Goal: Task Accomplishment & Management: Use online tool/utility

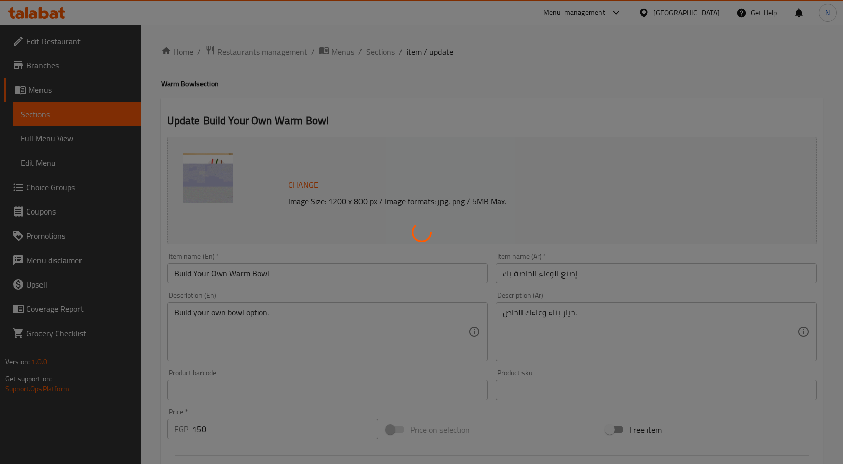
type input "اختر قاعدتك:"
type input "1"
type input "اختر الأساسيات الخاصة بك:"
type input "1"
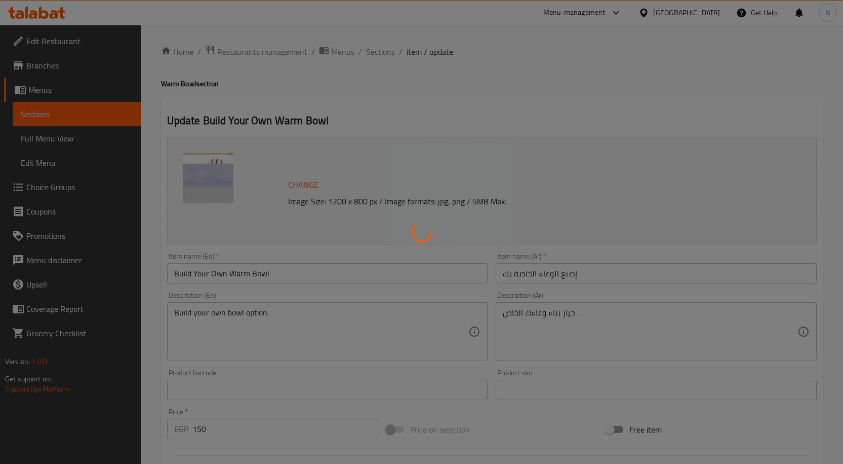
type input "6"
type input ":اختيارك من بريميمز"
type input "1"
type input "إختيارك من الدريسينج:"
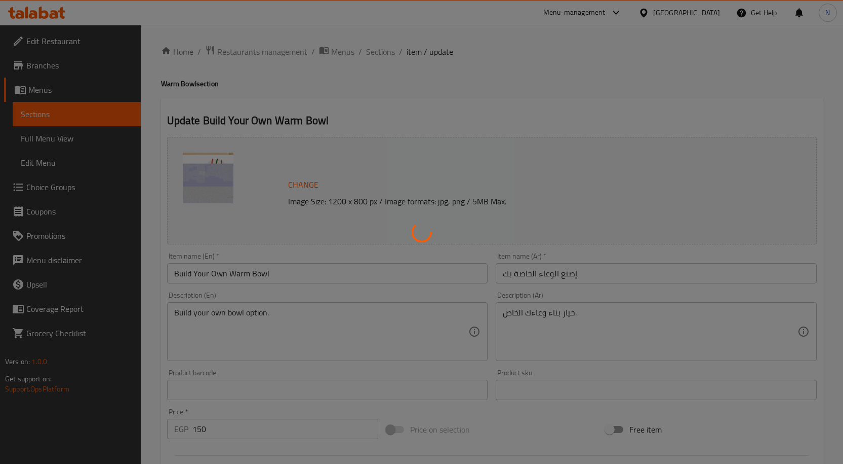
type input "1"
type input "اختيارك من البروتين:"
type input "1"
type input "2"
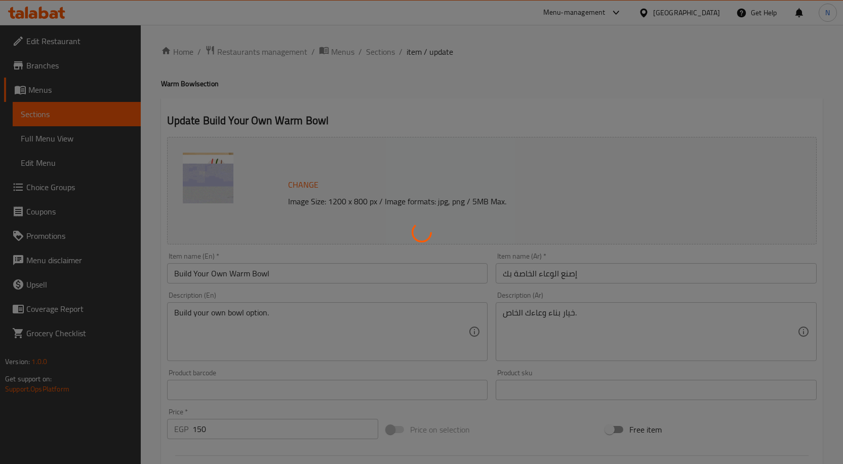
type input "اختر أساسياتك الإضافية"
type input "0"
type input "2"
type input ":اختيارك من إضافة بريميمز"
type input "0"
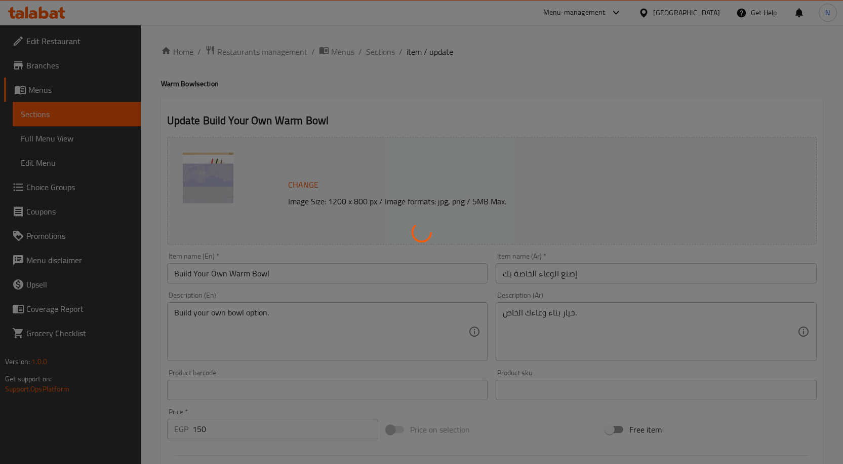
type input "3"
type input "اكسترا درسينج:"
type input "0"
type input "1"
type input "اختر الطباضافات الخاصة بك:"
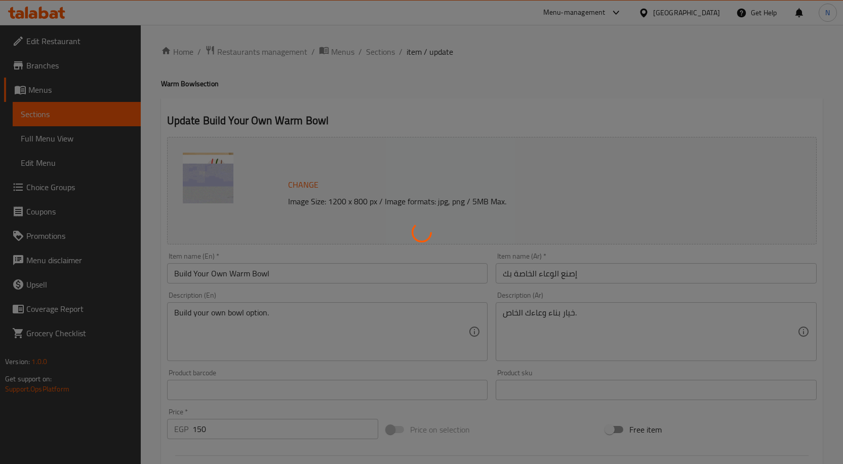
type input "0"
type input "2"
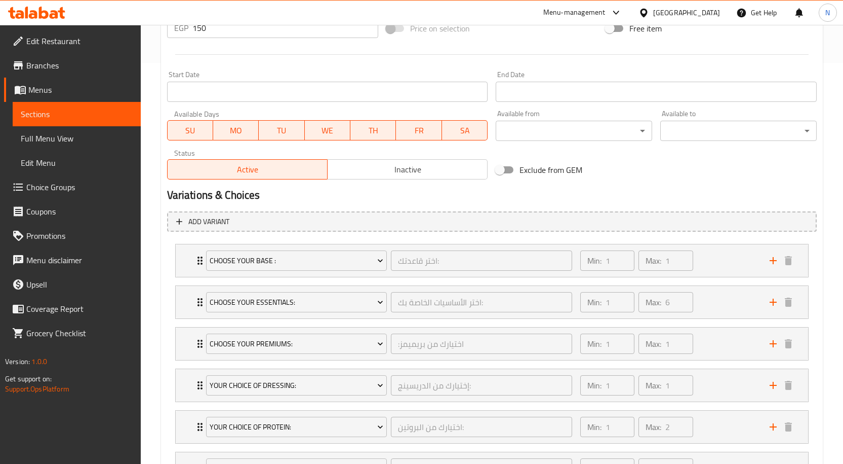
scroll to position [405, 0]
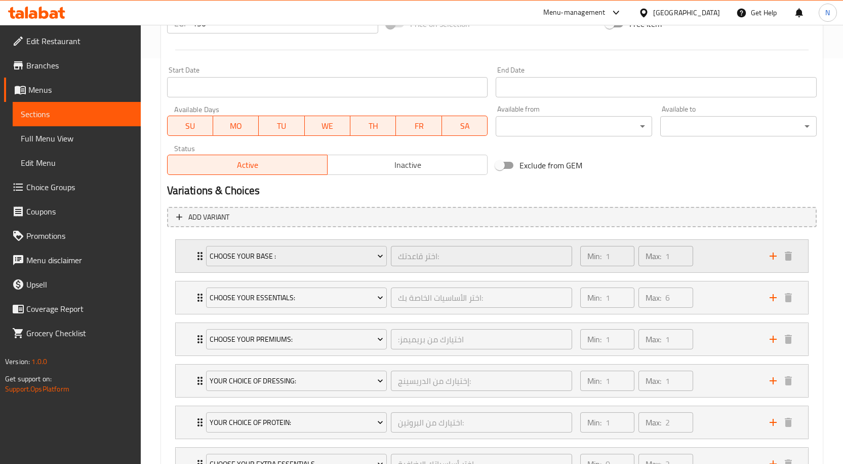
click at [184, 254] on div "Choose Your Base : اختر قاعدتك: ​ Min: 1 ​ Max: 1 ​" at bounding box center [492, 256] width 633 height 32
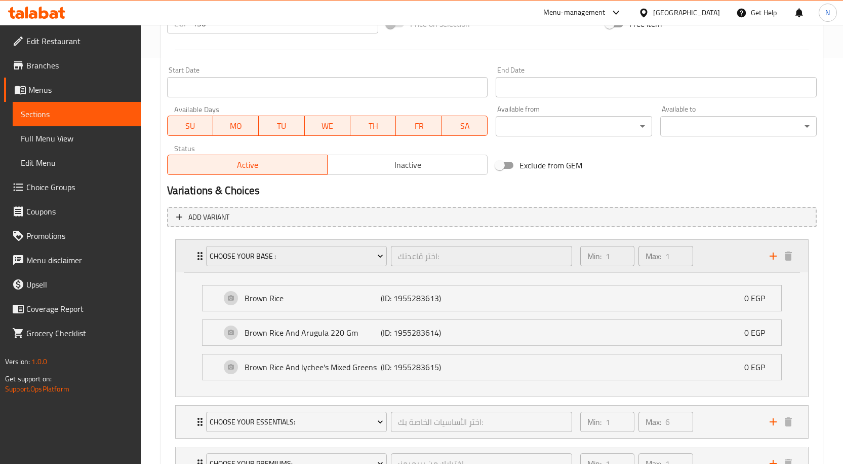
click at [191, 251] on div "Choose Your Base : اختر قاعدتك: ​ Min: 1 ​ Max: 1 ​" at bounding box center [492, 256] width 633 height 32
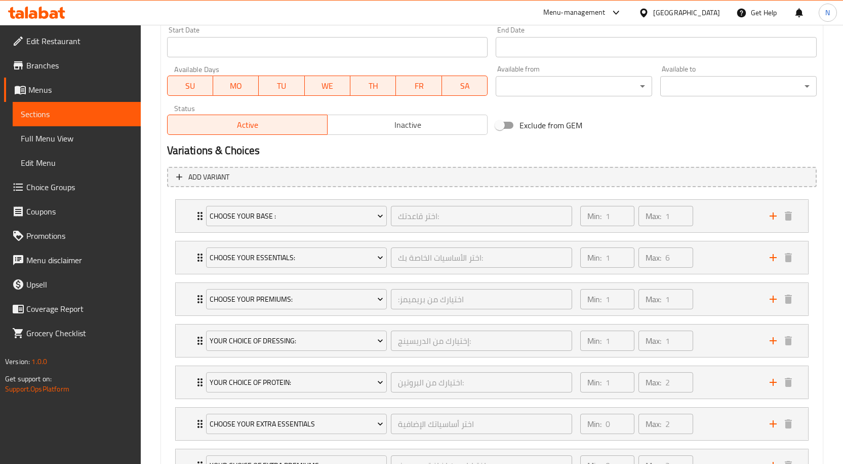
scroll to position [616, 0]
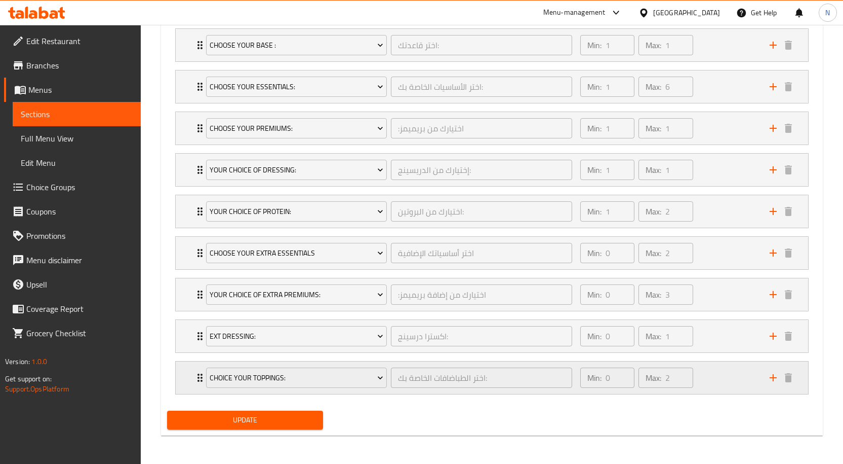
click at [193, 372] on div "Choice Your Toppings: اختر الطباضافات الخاصة بك: ​ Min: 0 ​ Max: 2 ​" at bounding box center [492, 377] width 633 height 32
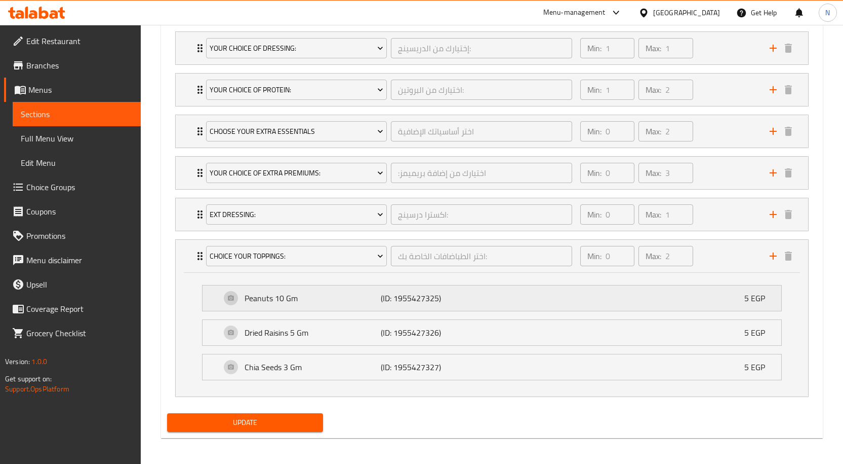
scroll to position [740, 0]
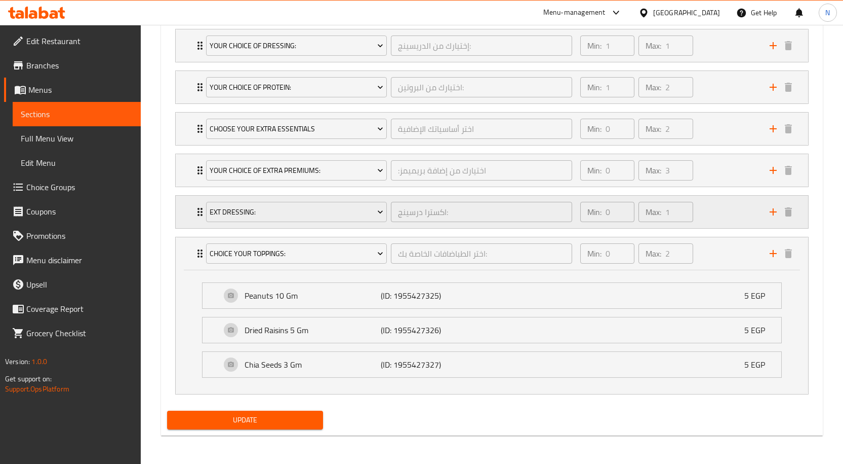
click at [199, 226] on div "EXT Dressing: اكسترا درسينج: ​ Min: 0 ​ Max: 1 ​" at bounding box center [495, 212] width 602 height 32
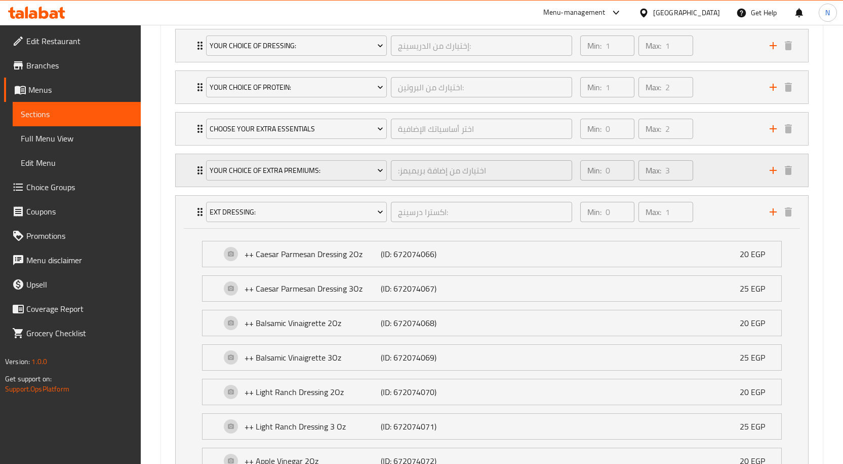
click at [194, 173] on icon "Expand" at bounding box center [200, 170] width 12 height 12
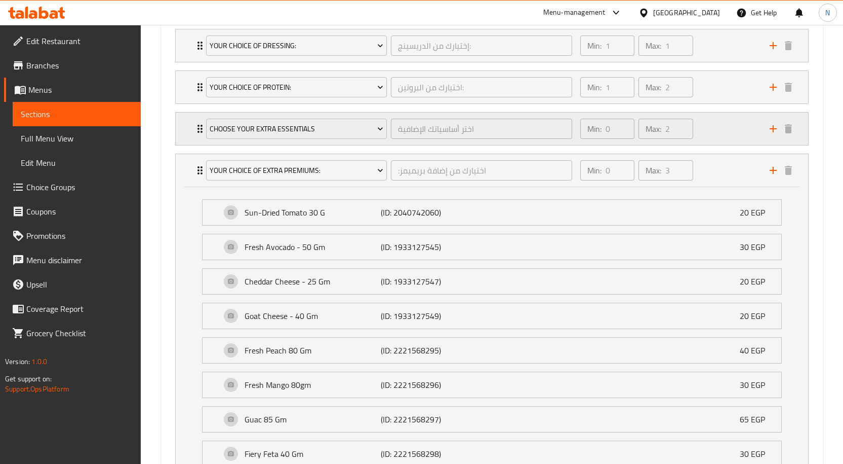
click at [192, 135] on div "Choose Your Extra Essentials اختر أساسياتك الإضافية ​ Min: 0 ​ Max: 2 ​" at bounding box center [492, 128] width 633 height 32
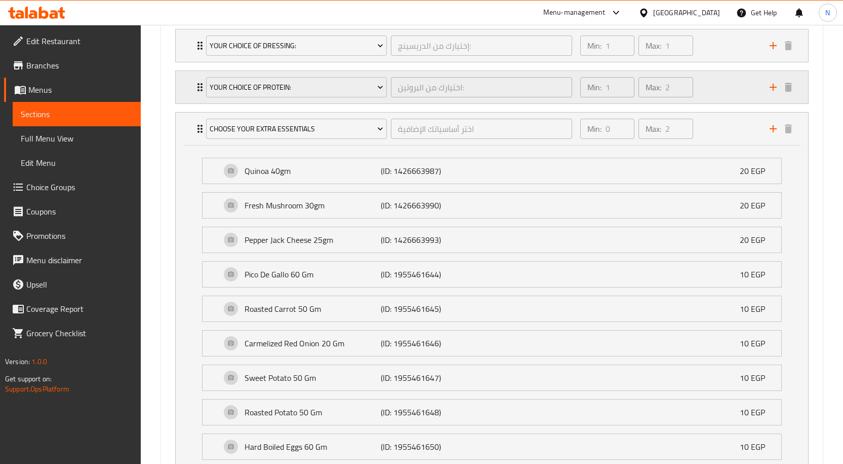
click at [188, 85] on div "Your Choice Of Protein: اختيارك من البروتين: ​ Min: 1 ​ Max: 2 ​" at bounding box center [492, 87] width 633 height 32
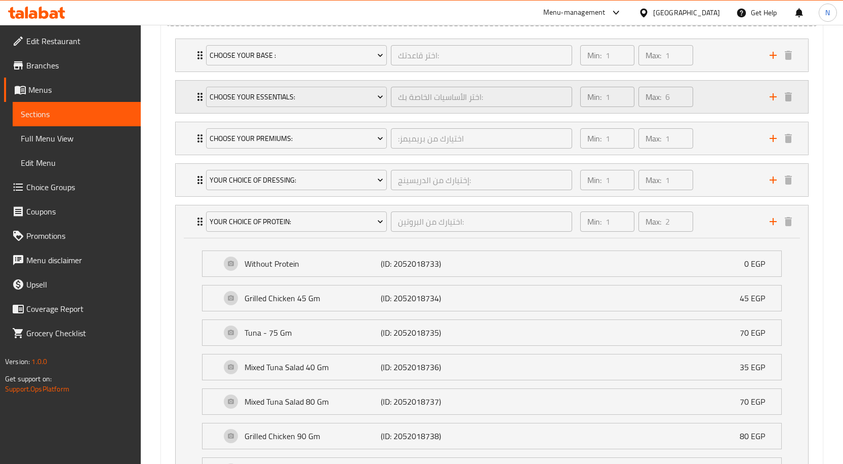
scroll to position [588, 0]
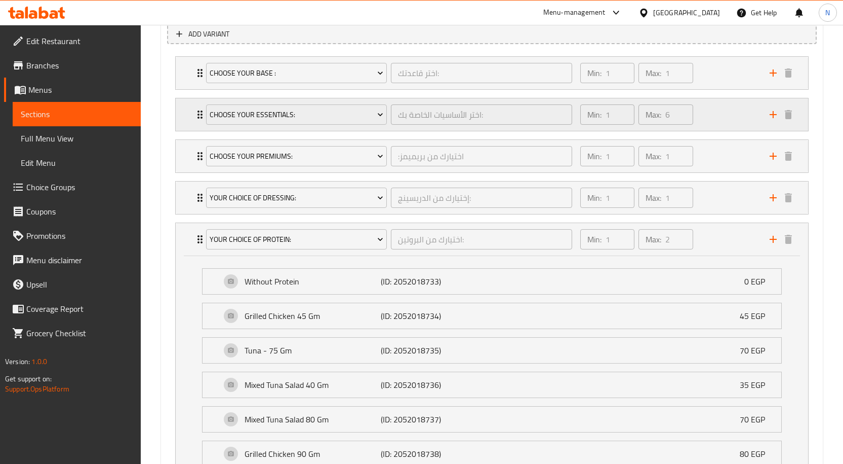
click at [197, 118] on icon "Expand" at bounding box center [200, 114] width 12 height 12
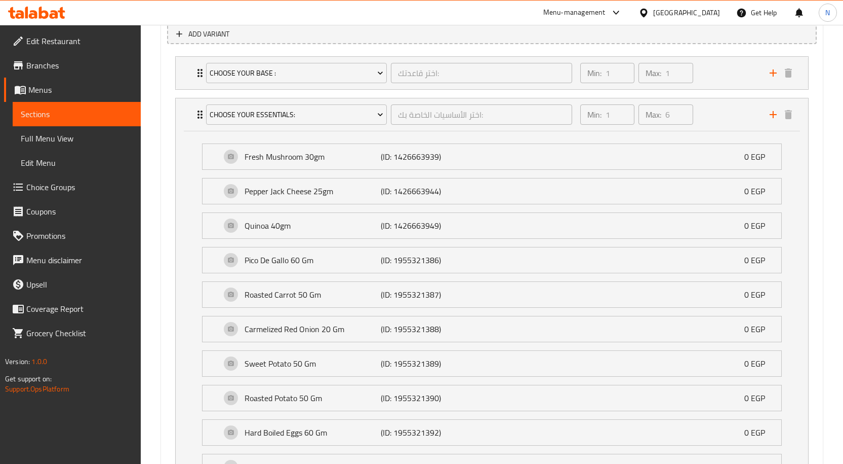
scroll to position [537, 0]
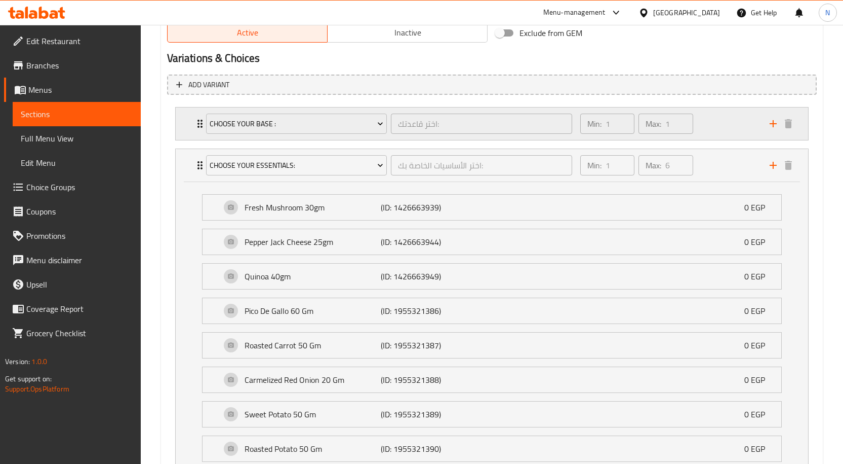
click at [196, 119] on icon "Expand" at bounding box center [200, 124] width 12 height 12
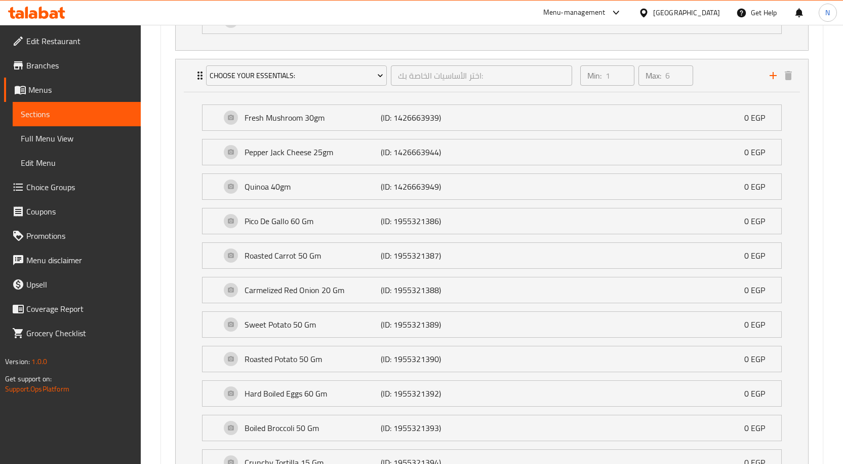
scroll to position [791, 0]
